Goal: Information Seeking & Learning: Learn about a topic

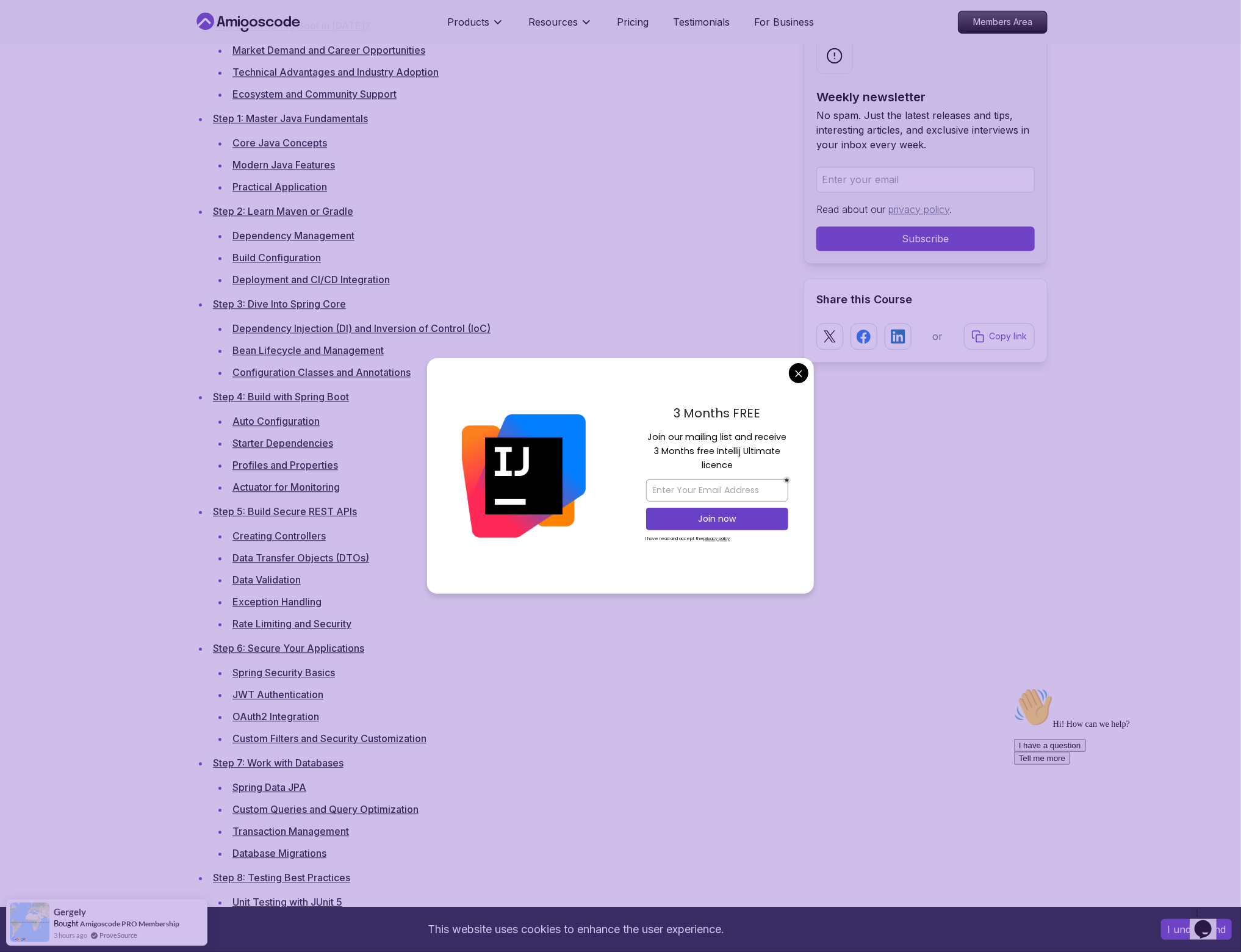
scroll to position [1770, 0]
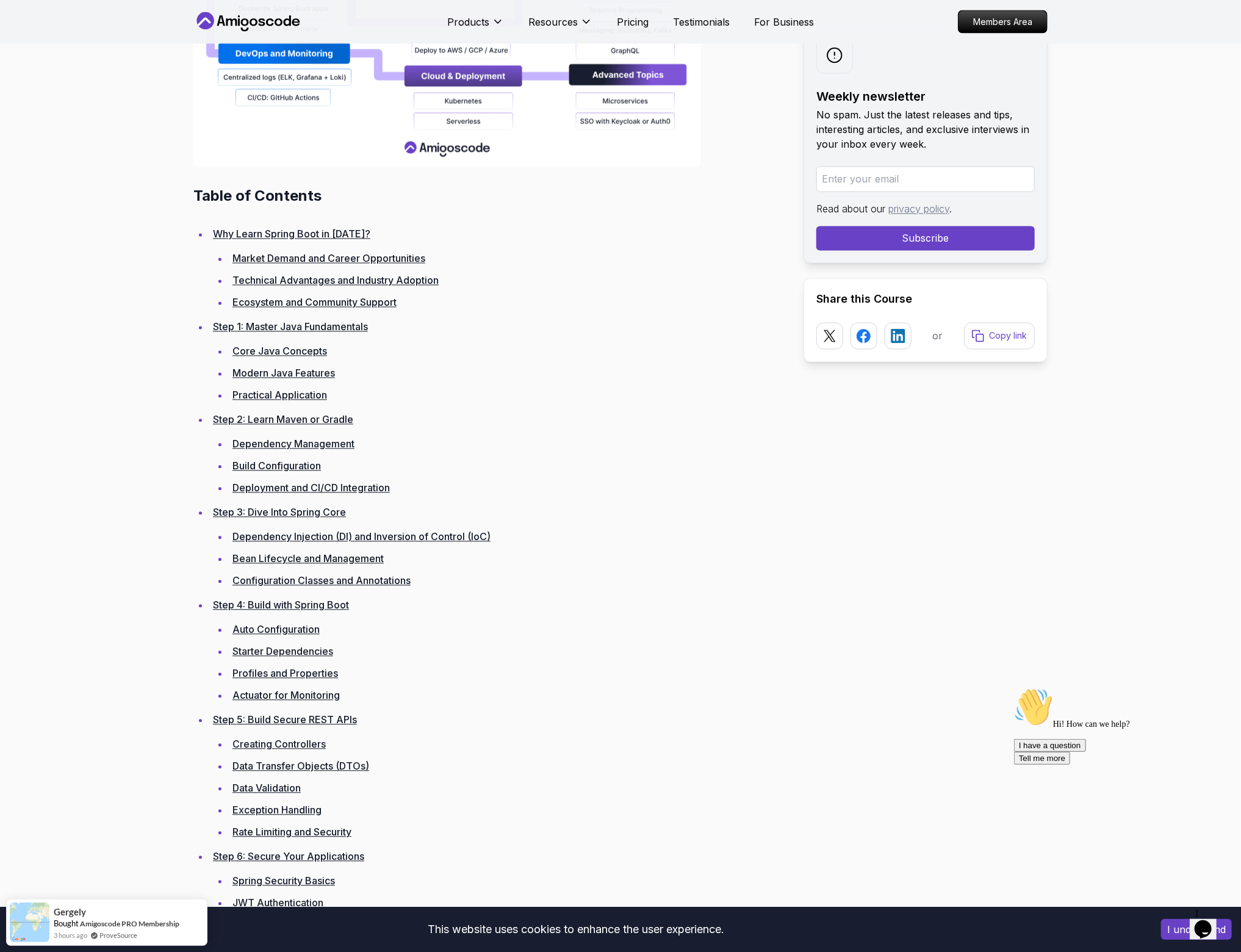
drag, startPoint x: 306, startPoint y: 627, endPoint x: 301, endPoint y: 637, distance: 11.2
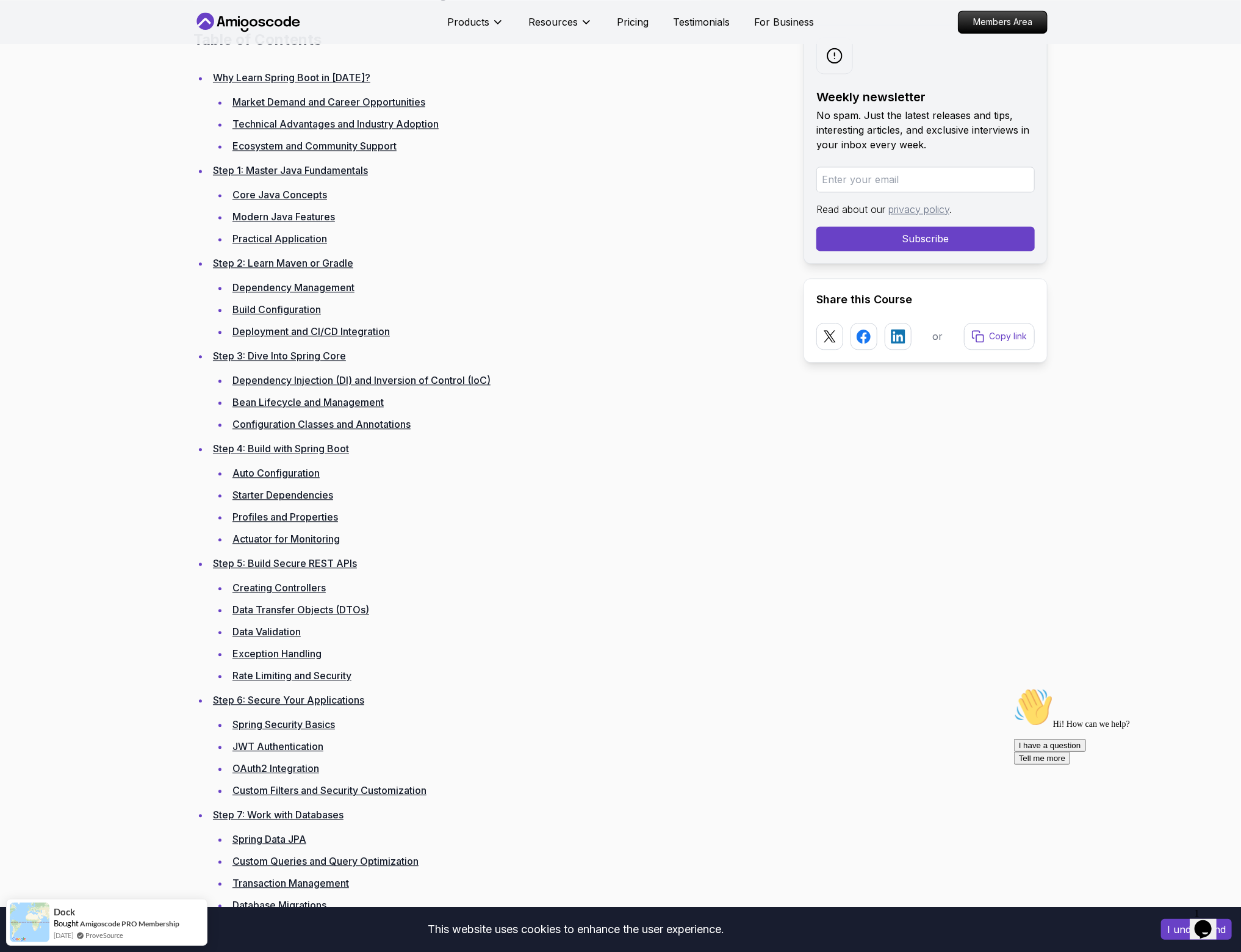
scroll to position [1709, 0]
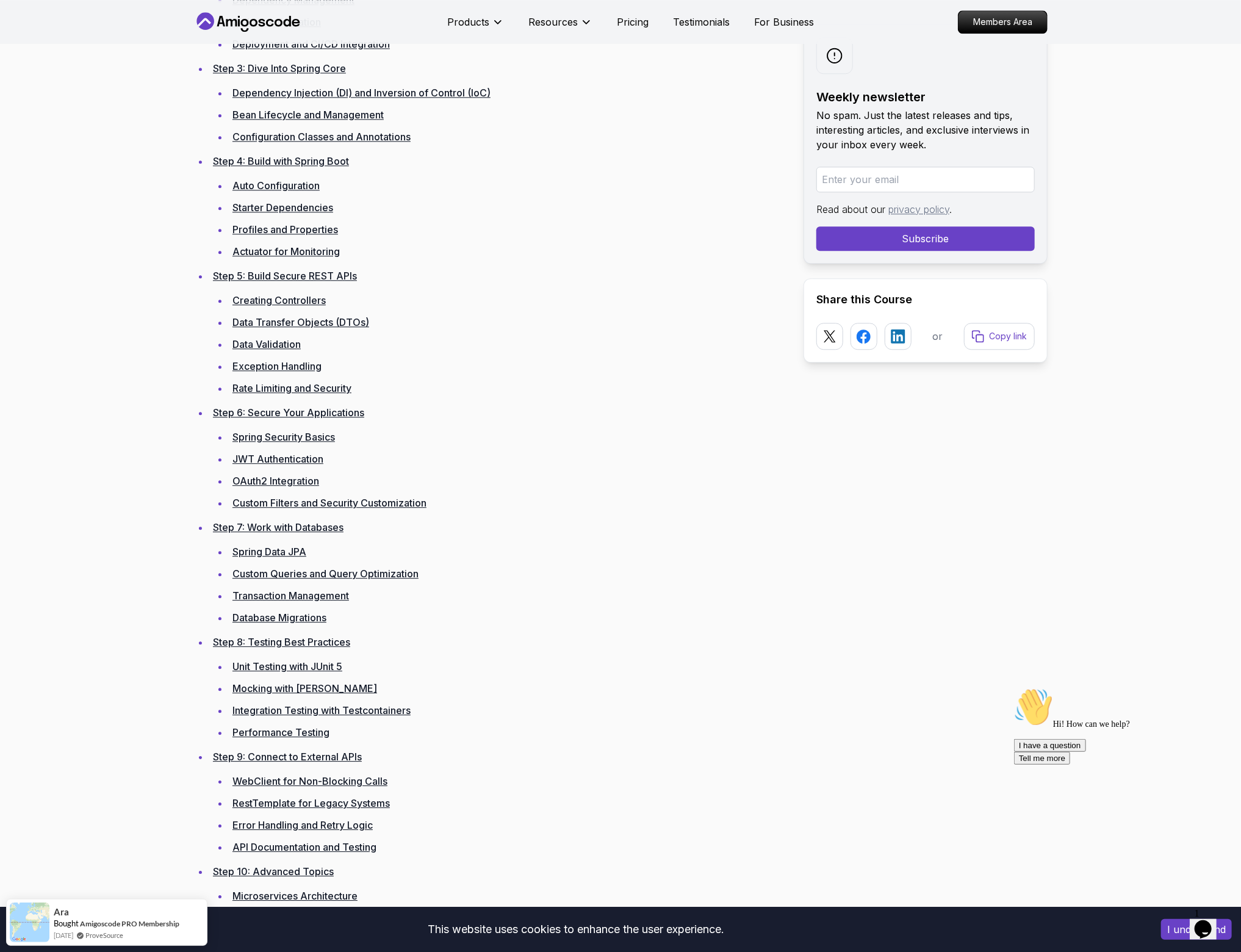
scroll to position [2014, 0]
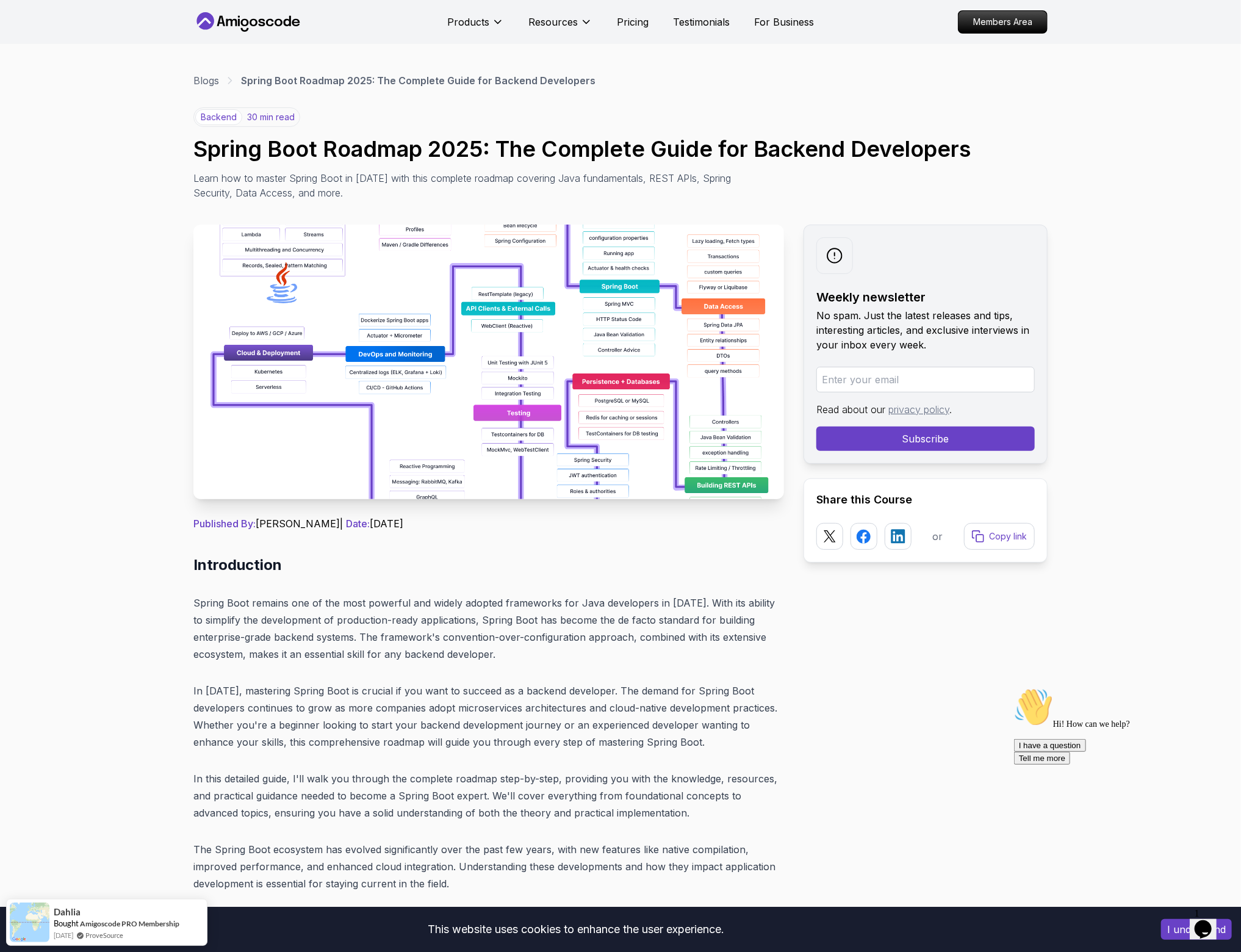
scroll to position [1769, 0]
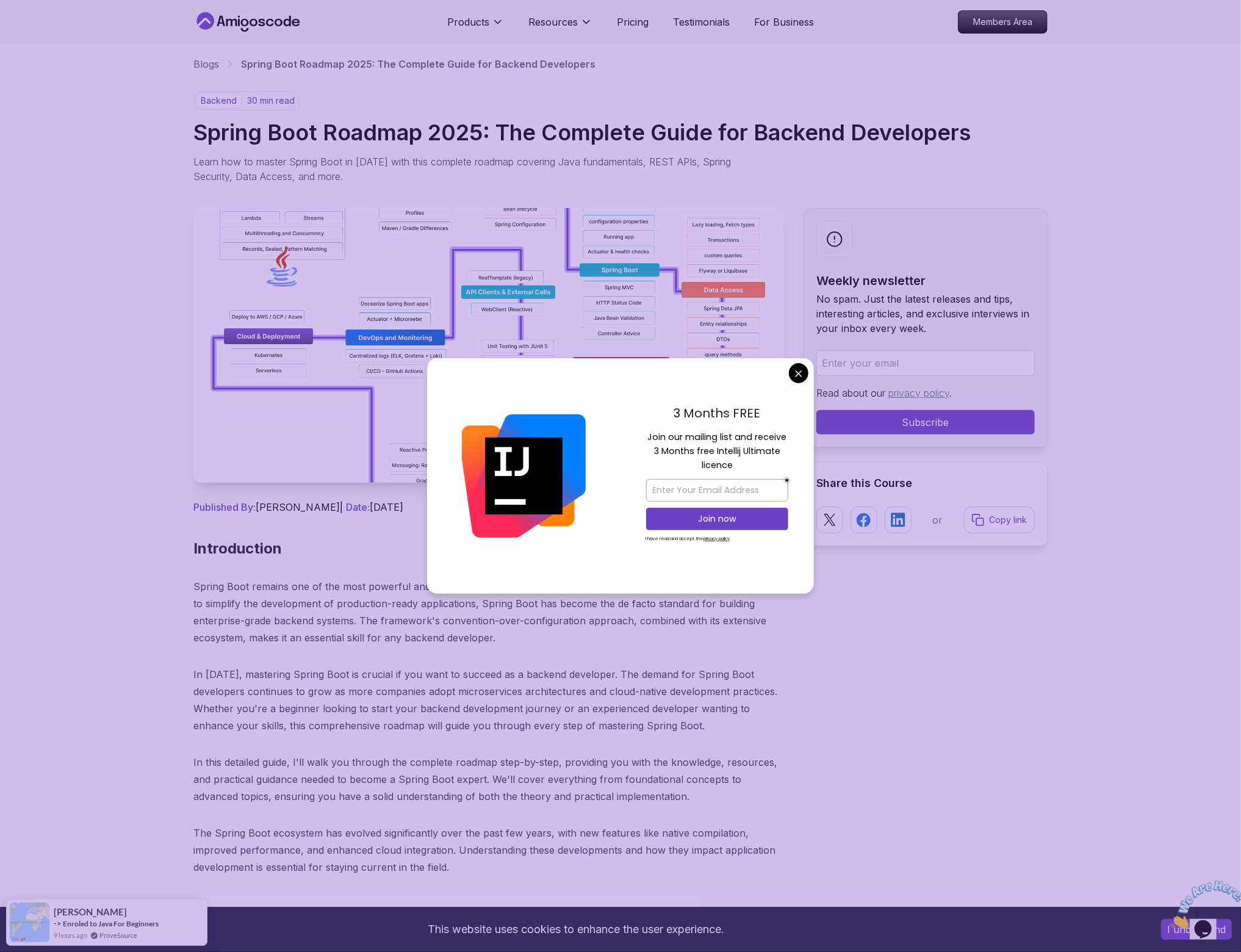
scroll to position [6545, 0]
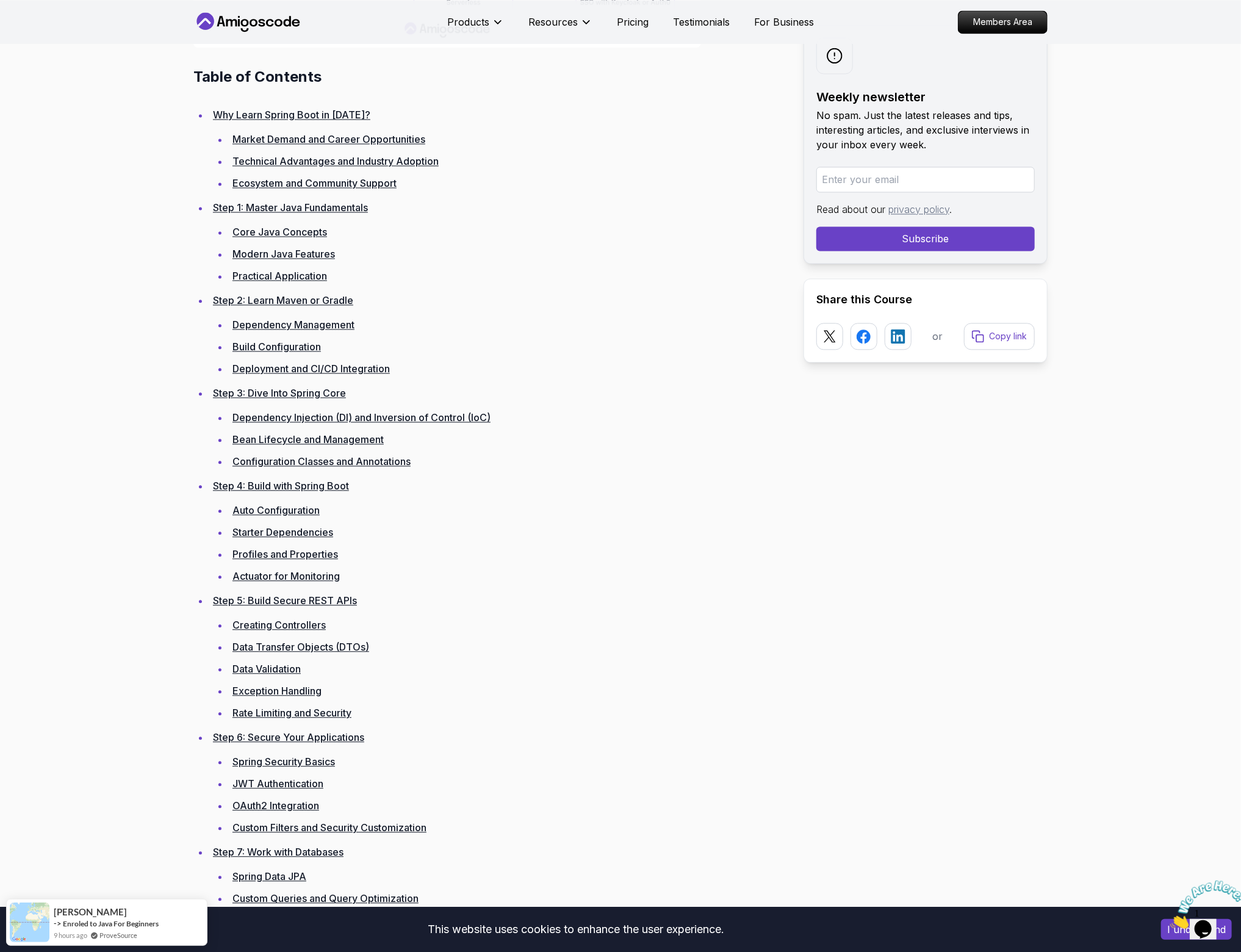
scroll to position [1648, 0]
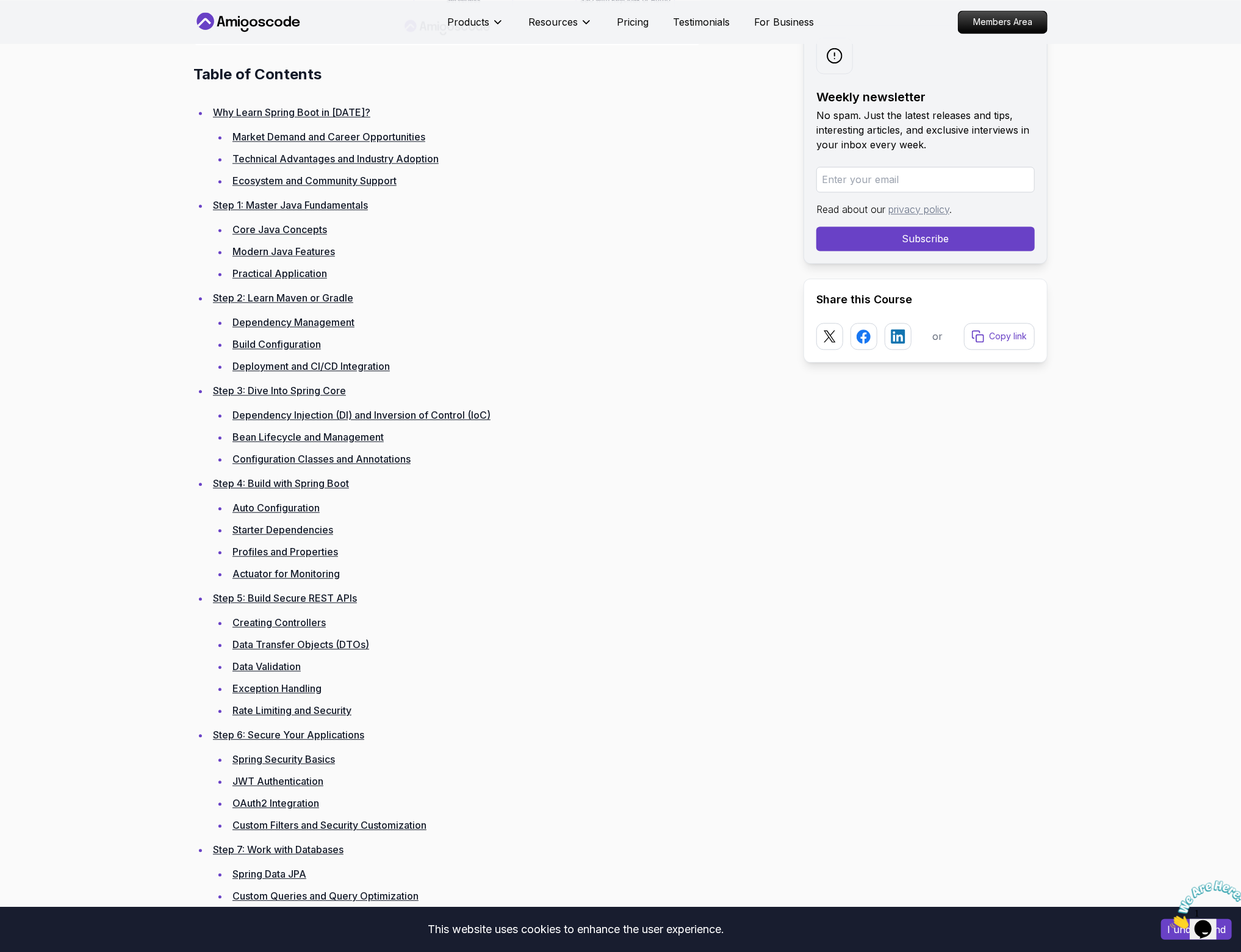
click at [307, 505] on link "Auto Configuration" at bounding box center [276, 507] width 87 height 12
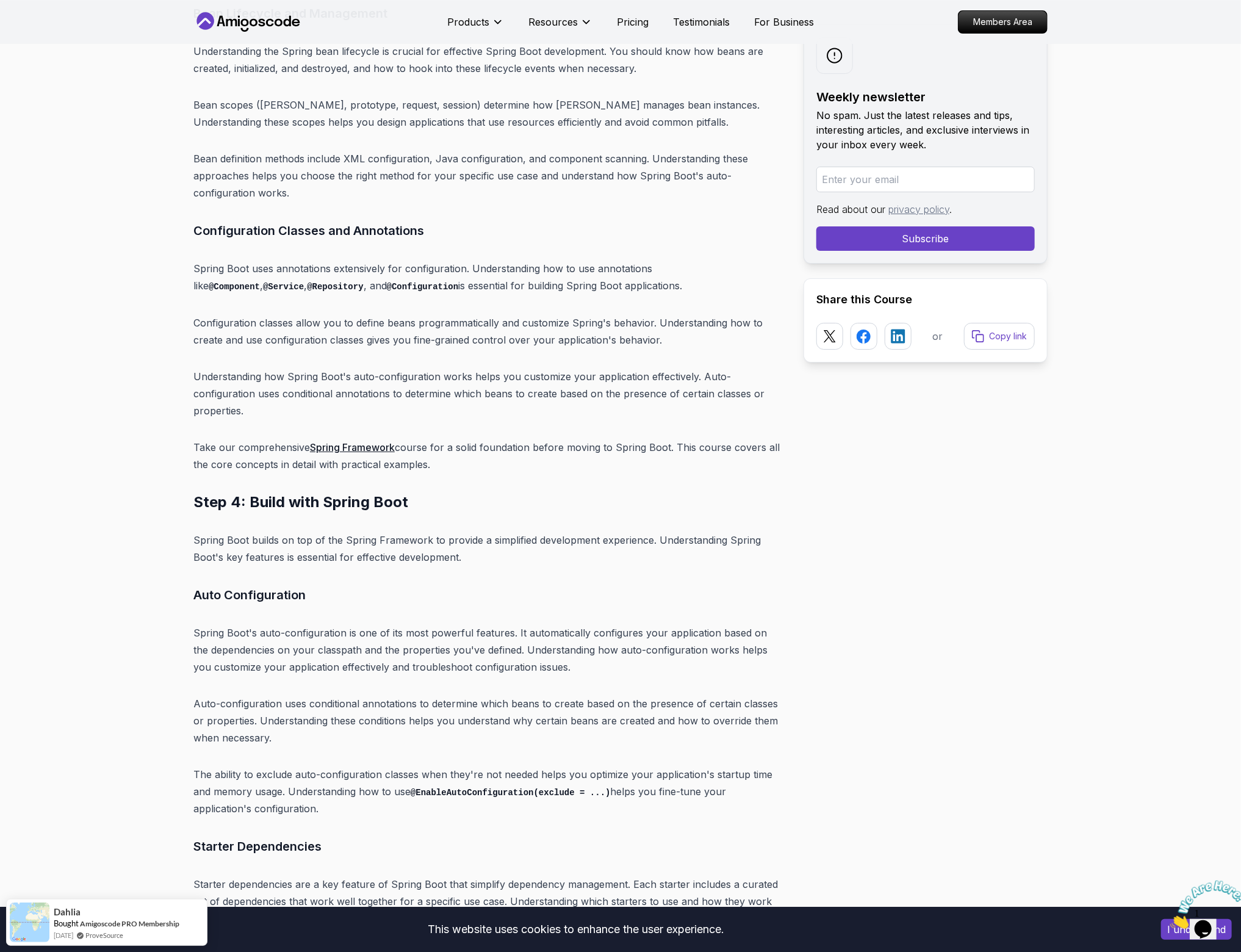
scroll to position [6057, 0]
